Goal: Find specific page/section: Find specific page/section

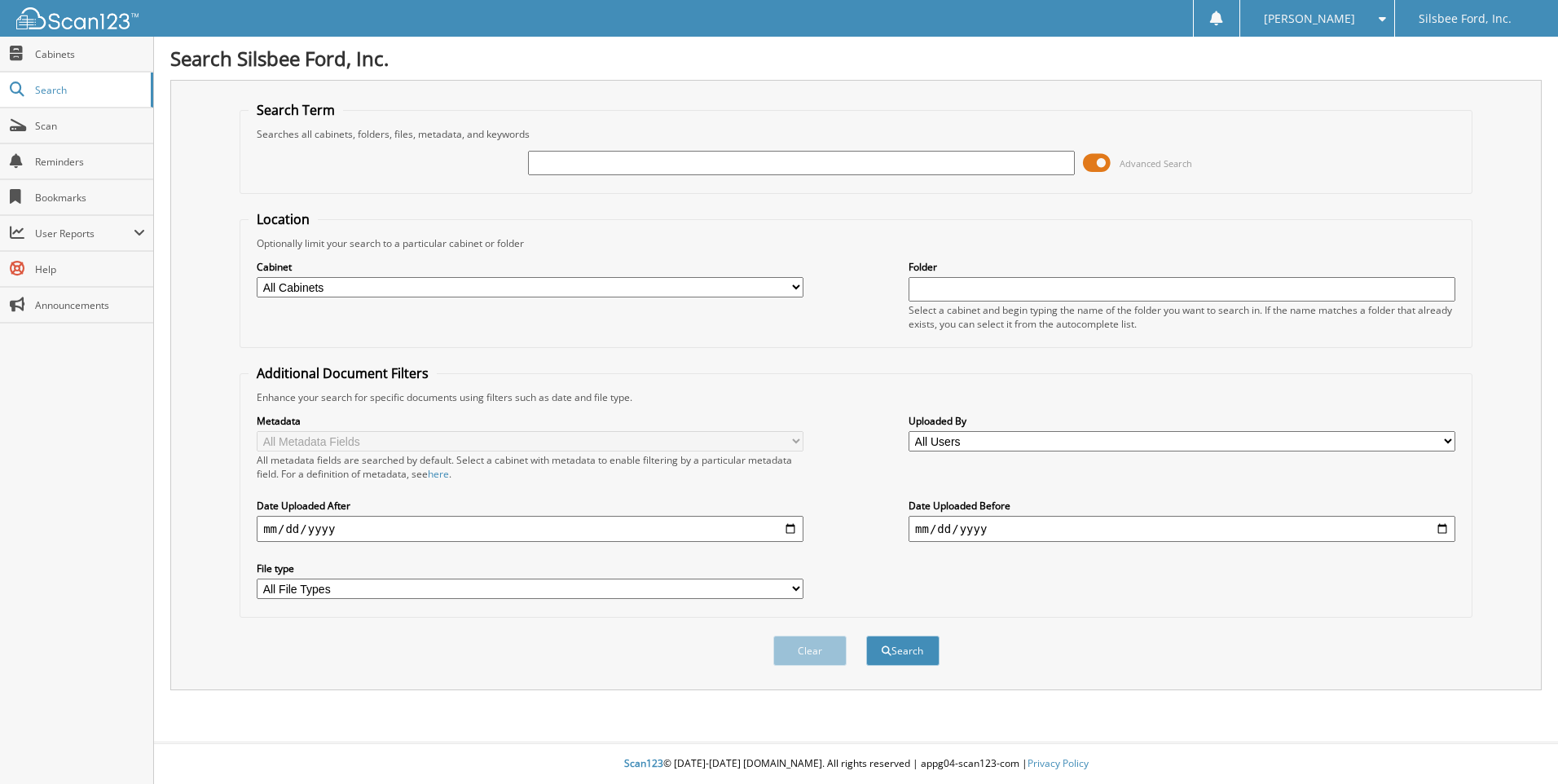
click at [693, 158] on input "text" at bounding box center [801, 163] width 547 height 25
type input "02672"
click at [867, 636] on button "Search" at bounding box center [903, 651] width 74 height 31
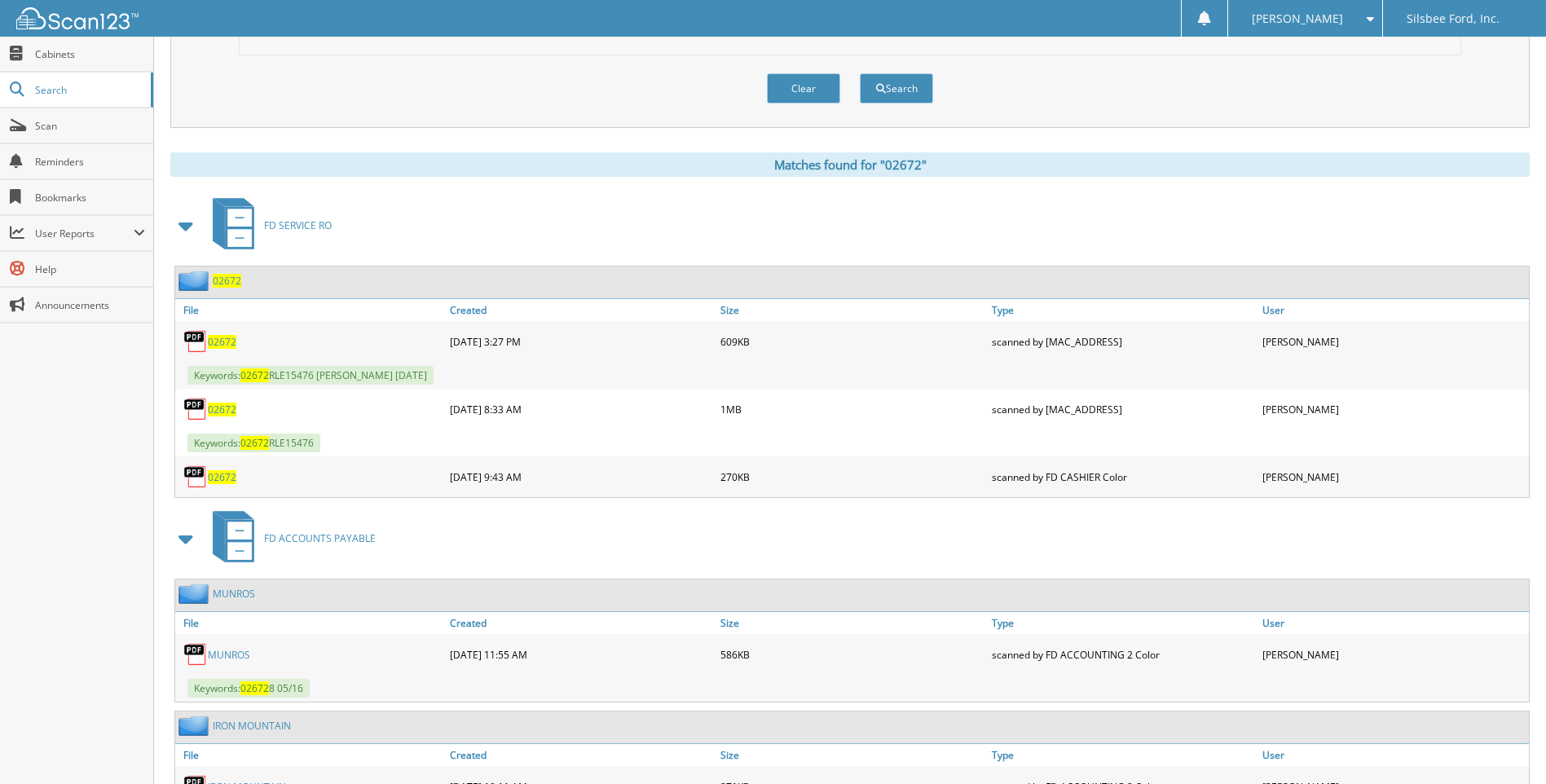
scroll to position [570, 0]
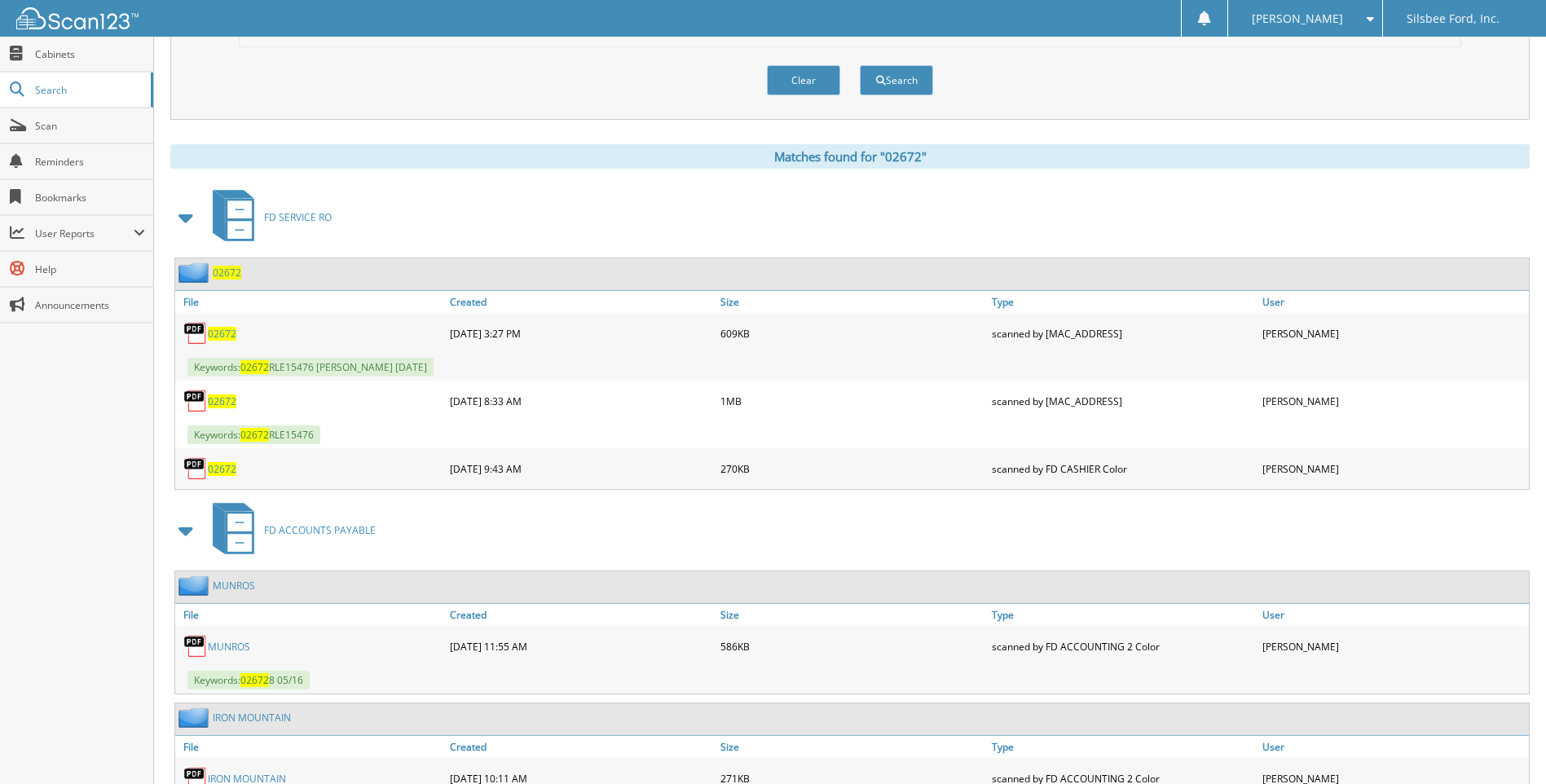
click at [233, 337] on span "02672" at bounding box center [222, 334] width 29 height 13
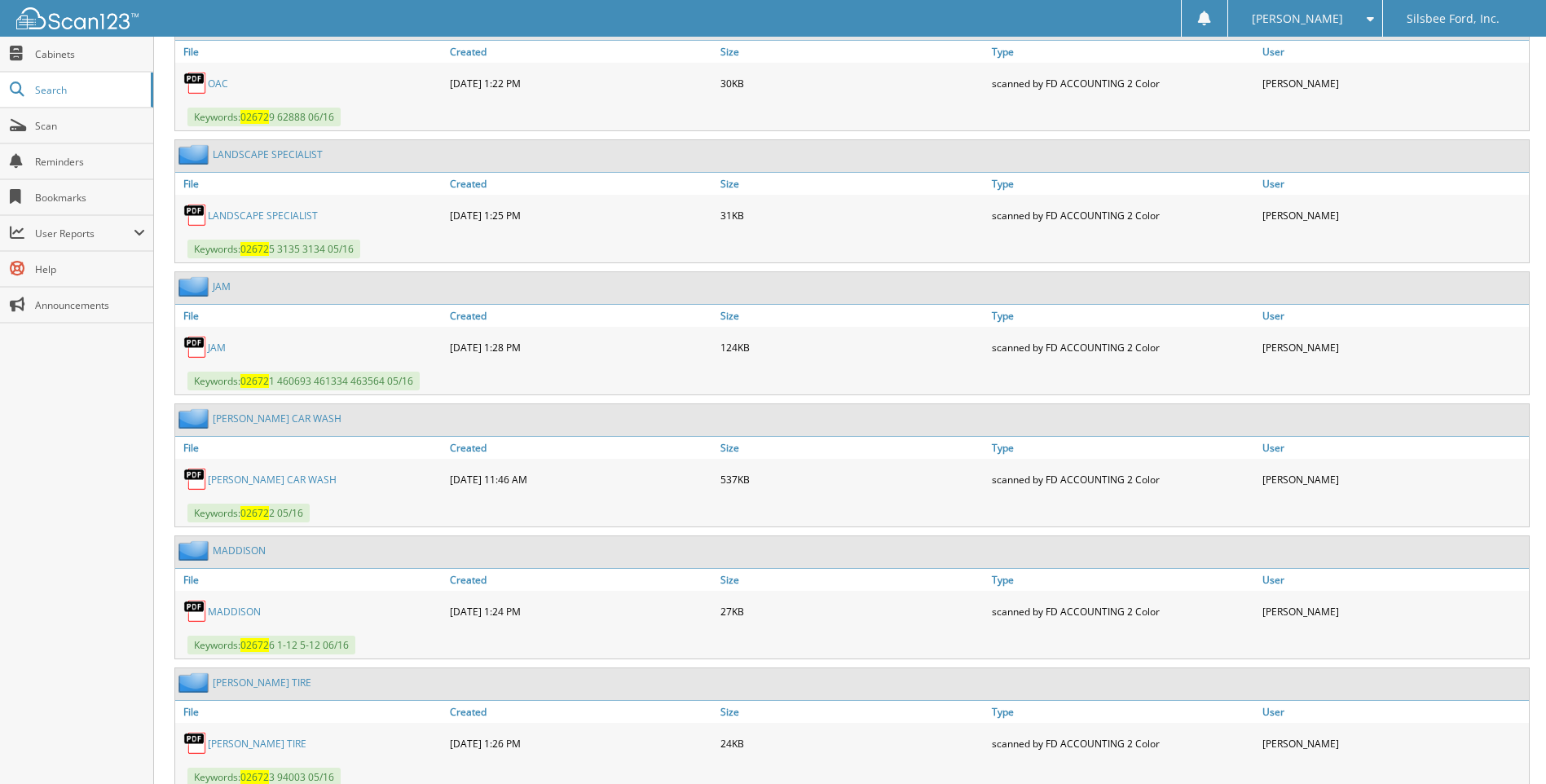
scroll to position [1718, 0]
